Goal: Task Accomplishment & Management: Complete application form

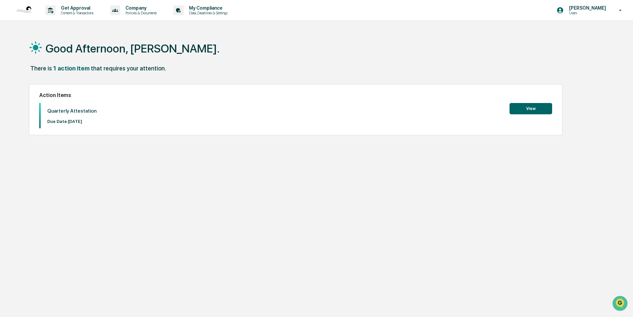
click at [537, 106] on button "View" at bounding box center [530, 108] width 43 height 11
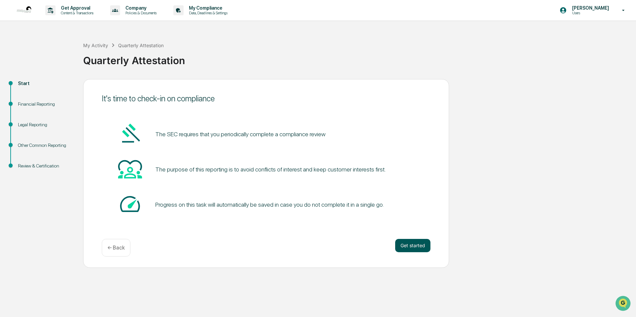
click at [407, 244] on button "Get started" at bounding box center [412, 245] width 35 height 13
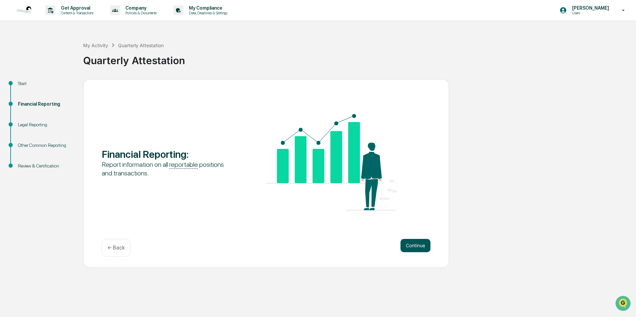
click at [412, 250] on button "Continue" at bounding box center [416, 245] width 30 height 13
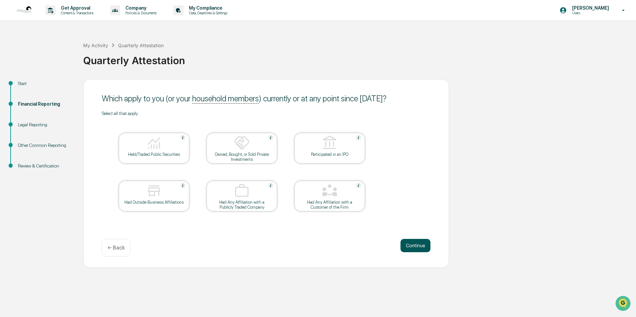
click at [412, 245] on button "Continue" at bounding box center [416, 245] width 30 height 13
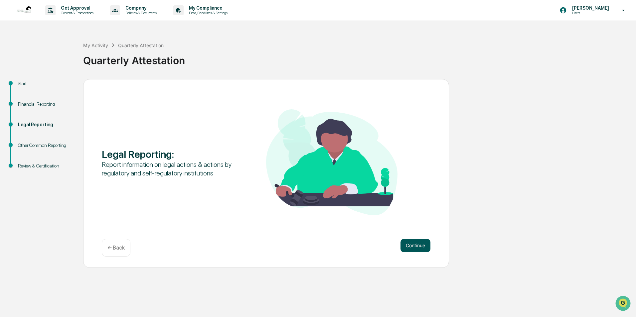
click at [410, 246] on button "Continue" at bounding box center [416, 245] width 30 height 13
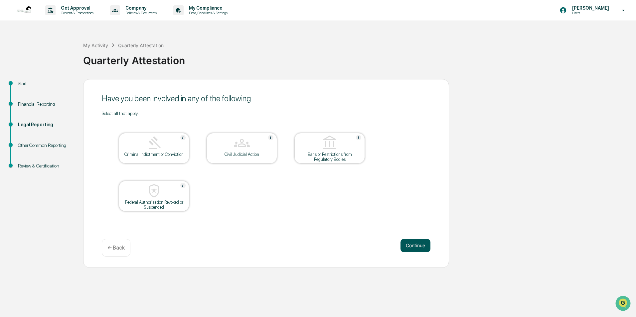
click at [422, 246] on button "Continue" at bounding box center [416, 245] width 30 height 13
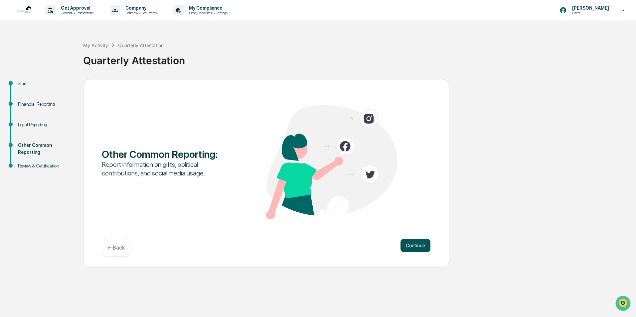
click at [428, 244] on button "Continue" at bounding box center [416, 245] width 30 height 13
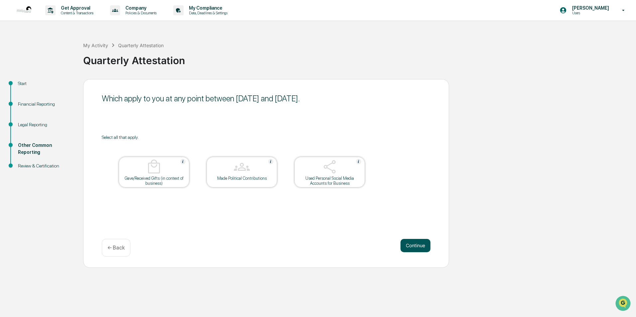
click at [413, 247] on button "Continue" at bounding box center [416, 245] width 30 height 13
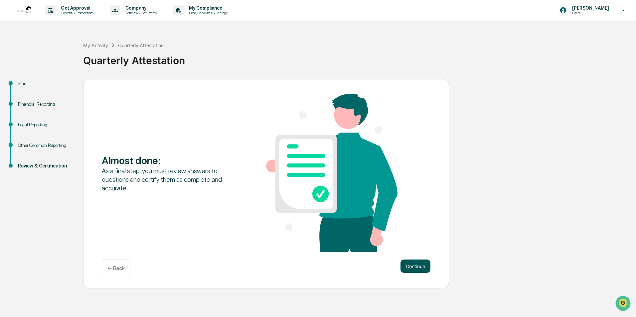
click at [419, 266] on button "Continue" at bounding box center [416, 266] width 30 height 13
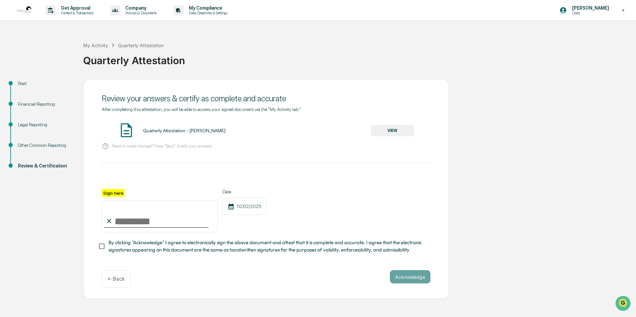
click at [135, 222] on input "Sign here" at bounding box center [160, 217] width 116 height 32
type input "**********"
click at [231, 249] on span "By clicking "Acknowledge" I agree to electronically sign the above document and…" at bounding box center [266, 246] width 317 height 15
click at [407, 278] on button "Acknowledge" at bounding box center [410, 276] width 41 height 13
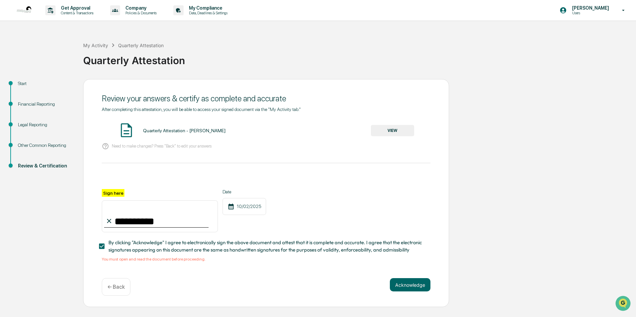
click at [388, 131] on button "VIEW" at bounding box center [392, 130] width 43 height 11
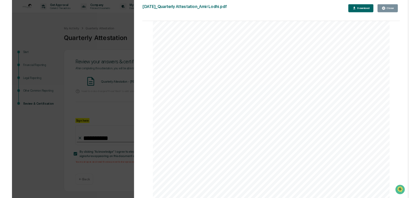
scroll to position [1948, 0]
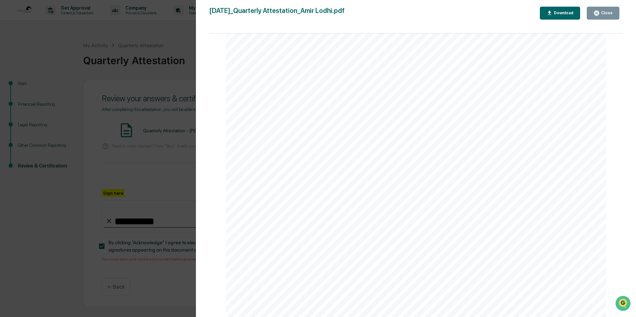
click at [178, 79] on div "Version History [DATE] 07:08 PM [PERSON_NAME] [DATE]_Quarterly Attestation_Amir…" at bounding box center [318, 158] width 636 height 317
click at [604, 13] on div "Close" at bounding box center [606, 13] width 13 height 5
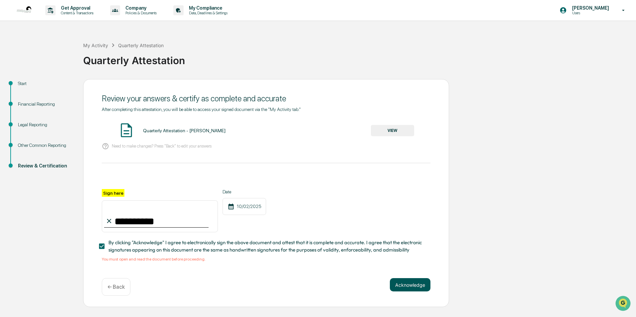
click at [401, 290] on button "Acknowledge" at bounding box center [410, 284] width 41 height 13
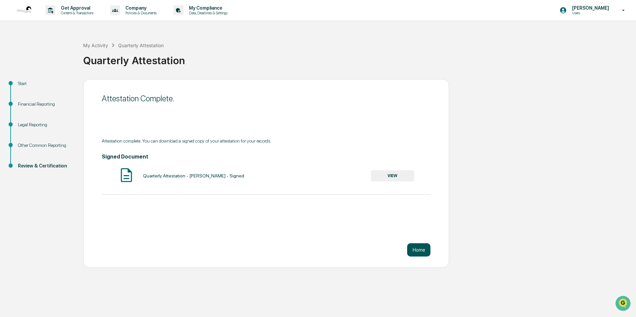
click at [420, 248] on button "Home" at bounding box center [418, 250] width 23 height 13
